Goal: Task Accomplishment & Management: Use online tool/utility

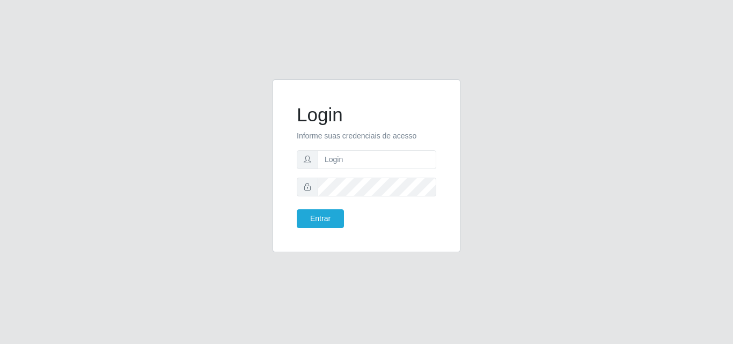
type input "[PERSON_NAME]"
click at [320, 217] on button "Entrar" at bounding box center [320, 218] width 47 height 19
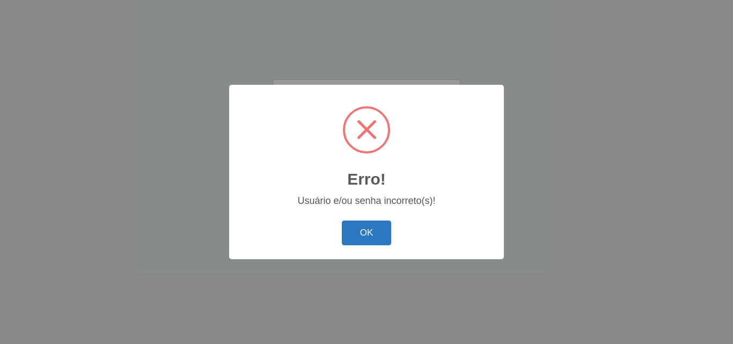
click at [366, 232] on button "OK" at bounding box center [367, 233] width 50 height 25
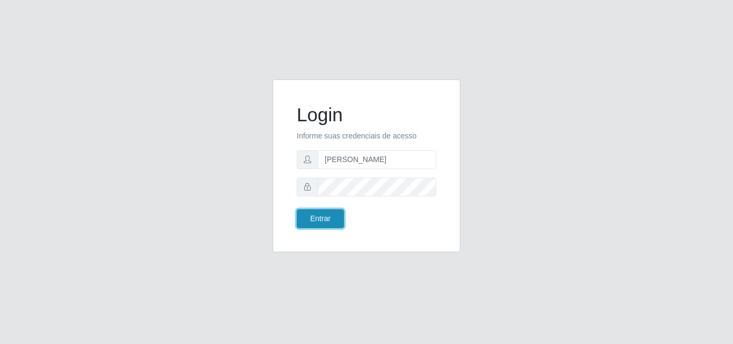
click at [316, 218] on button "Entrar" at bounding box center [320, 218] width 47 height 19
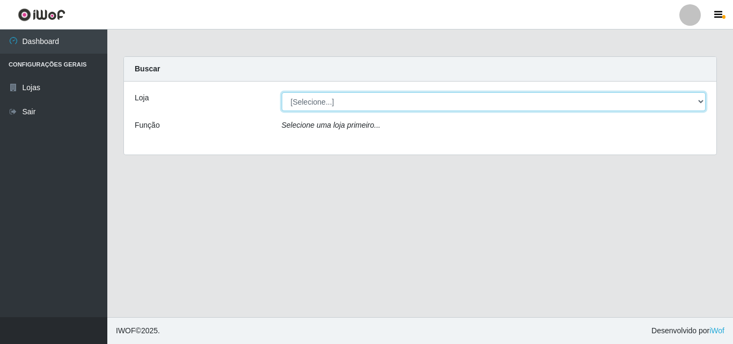
click at [317, 99] on select "[Selecione...] Saullus Supermercados" at bounding box center [494, 101] width 425 height 19
select select "423"
click at [282, 92] on select "[Selecione...] Saullus Supermercados" at bounding box center [494, 101] width 425 height 19
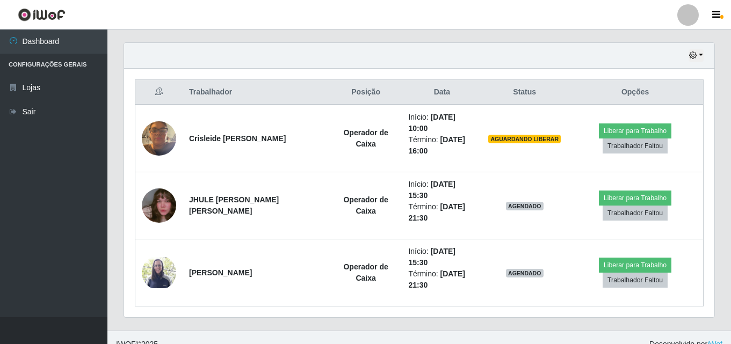
scroll to position [379, 0]
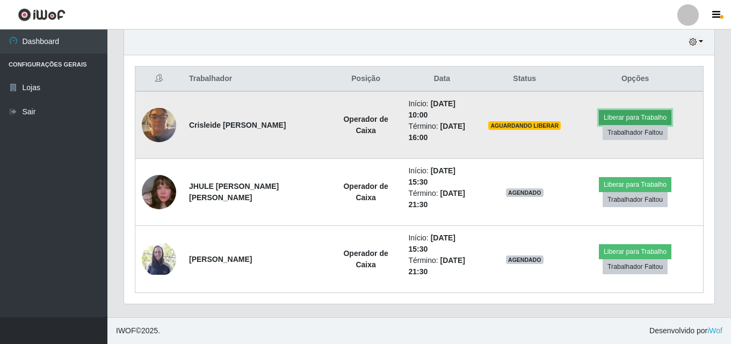
click at [614, 113] on button "Liberar para Trabalho" at bounding box center [635, 117] width 72 height 15
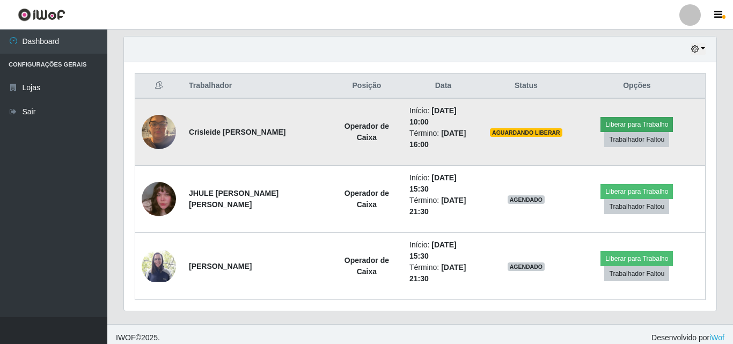
scroll to position [223, 585]
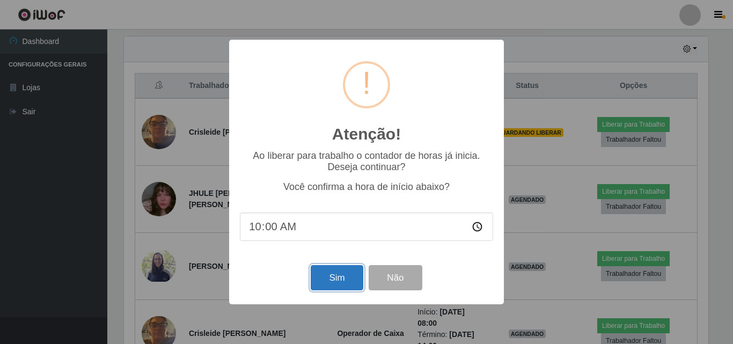
click at [339, 284] on button "Sim" at bounding box center [337, 277] width 52 height 25
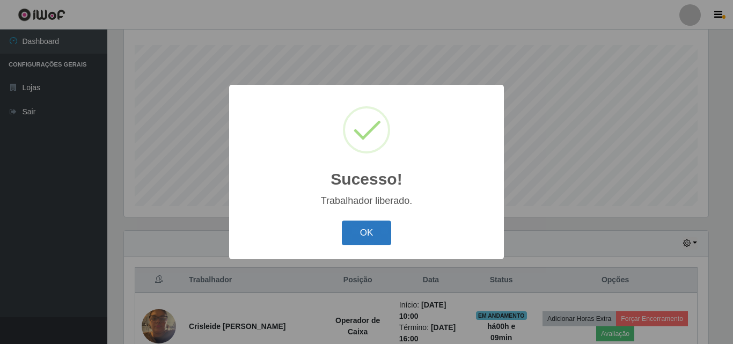
click at [382, 229] on button "OK" at bounding box center [367, 233] width 50 height 25
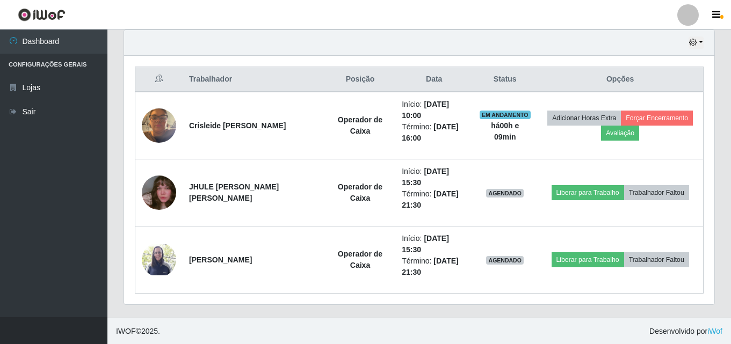
scroll to position [379, 0]
